Goal: Information Seeking & Learning: Learn about a topic

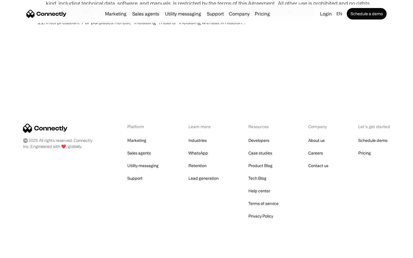
scroll to position [2106, 0]
